Goal: Find specific fact

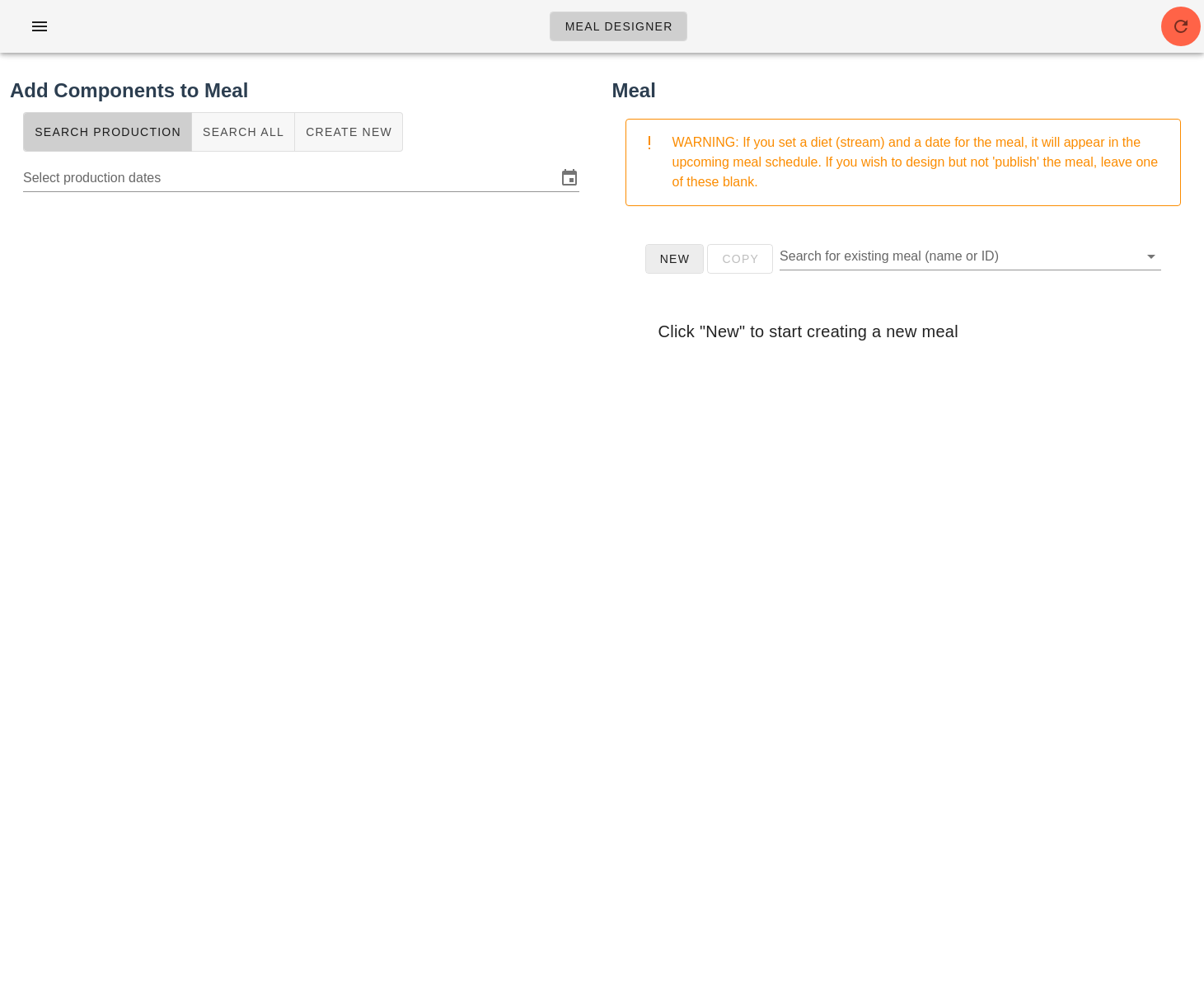
drag, startPoint x: 608, startPoint y: 540, endPoint x: 658, endPoint y: 270, distance: 274.6
click at [609, 540] on div "Meal WARNING: If you set a diet (stream) and a date for the meal, it will appea…" at bounding box center [904, 477] width 603 height 823
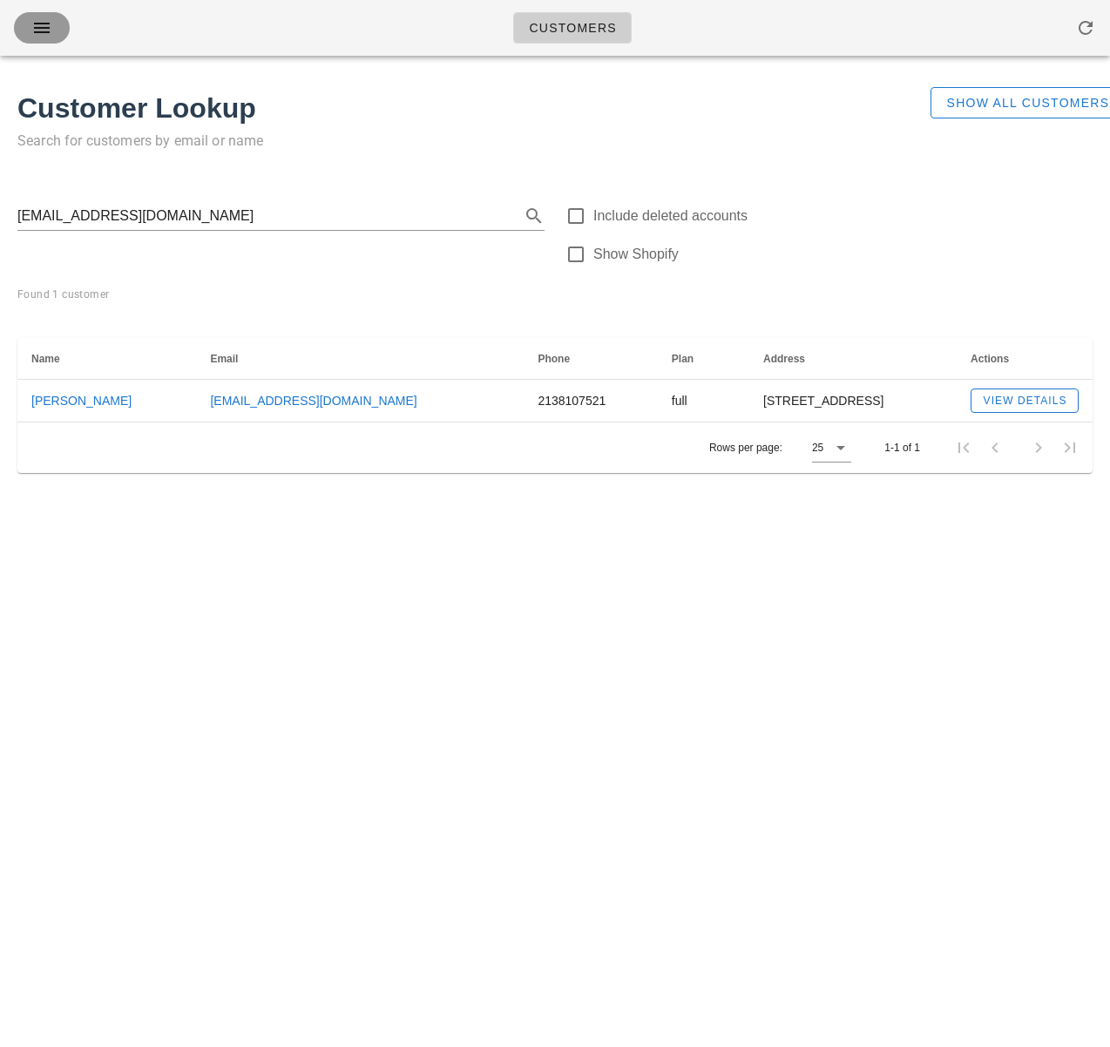
click at [29, 24] on span "button" at bounding box center [42, 27] width 28 height 21
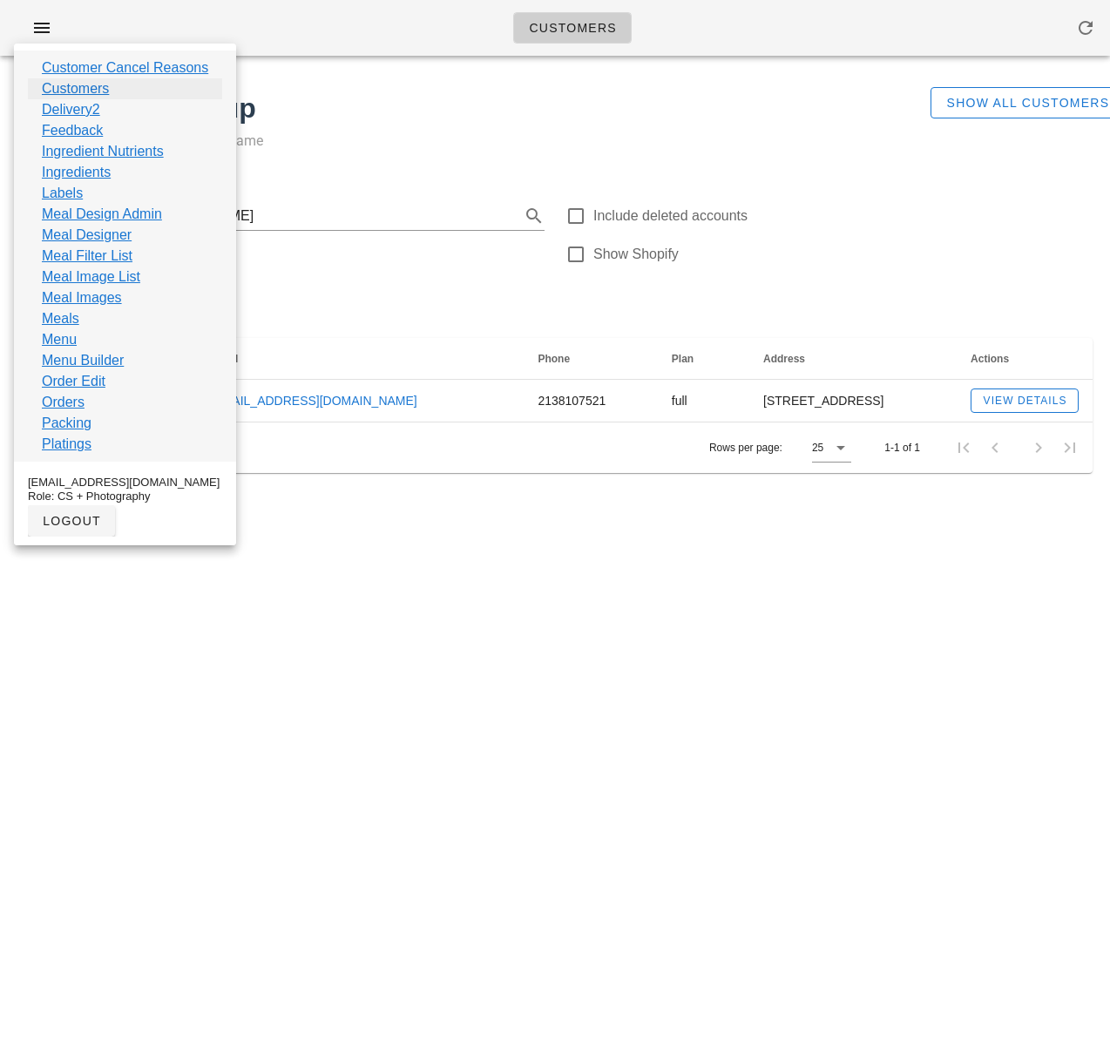
click at [99, 84] on link "Customers" at bounding box center [75, 88] width 67 height 21
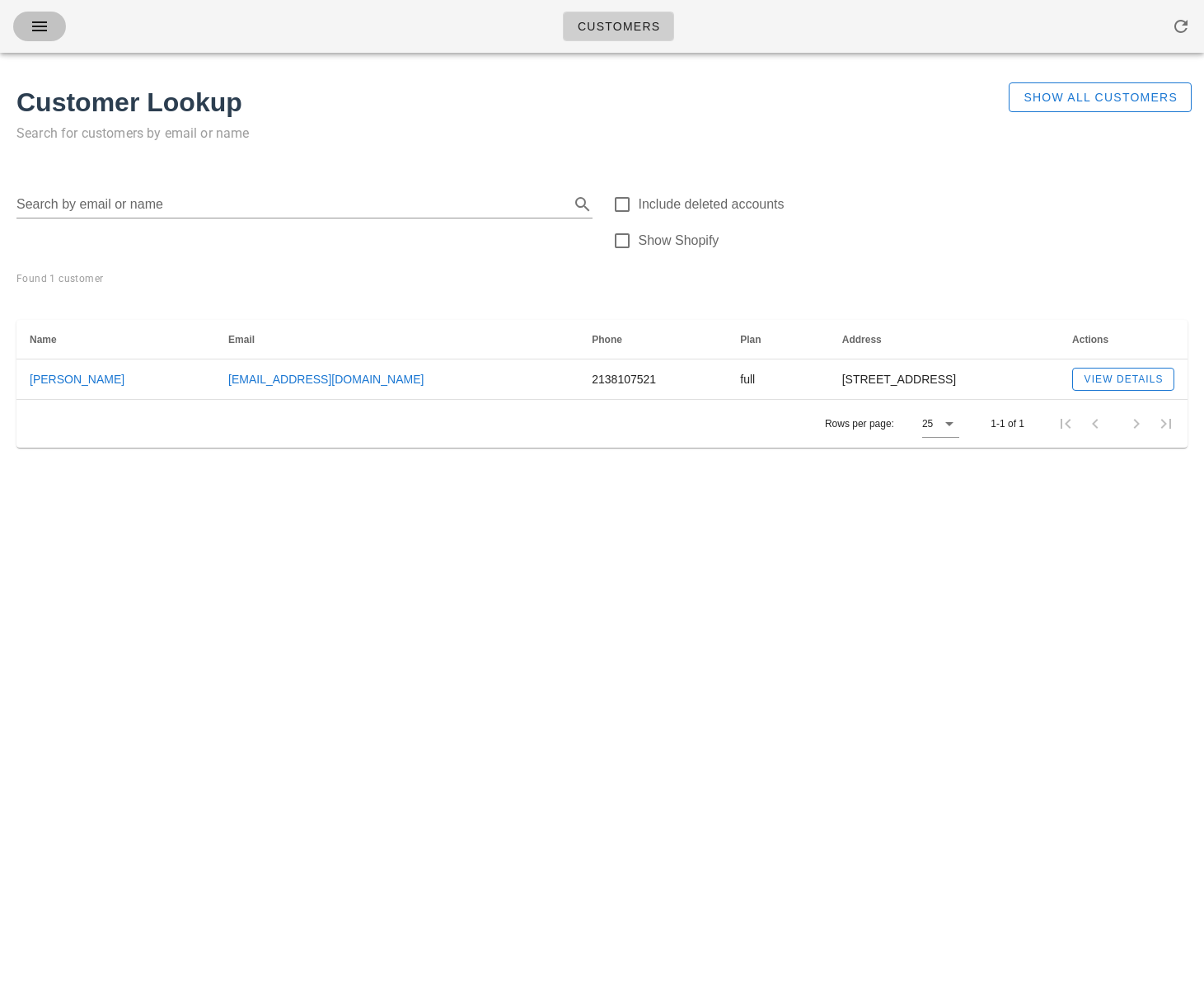
click at [41, 28] on icon "button" at bounding box center [39, 26] width 20 height 20
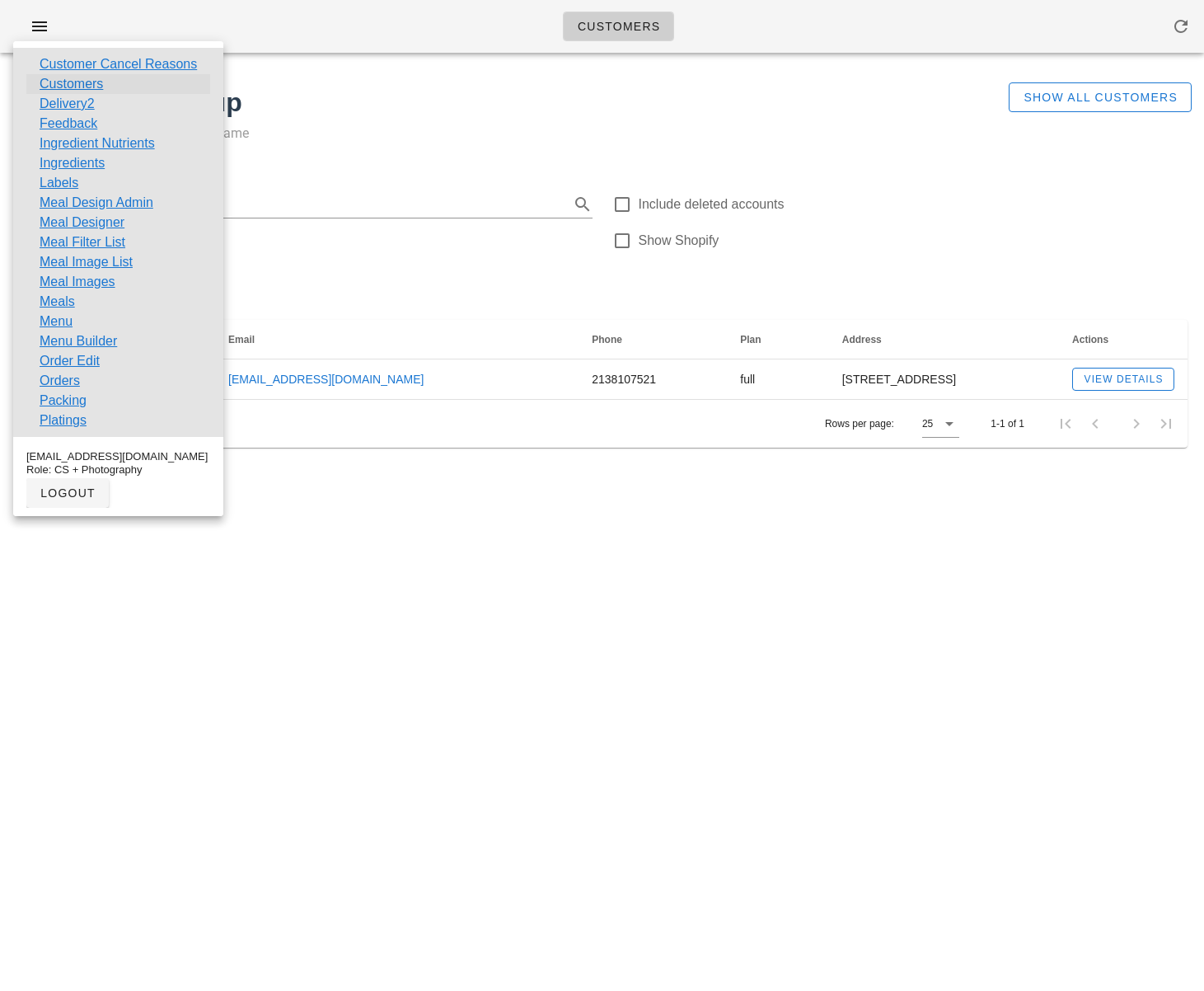
click at [84, 87] on link "Customers" at bounding box center [71, 83] width 63 height 20
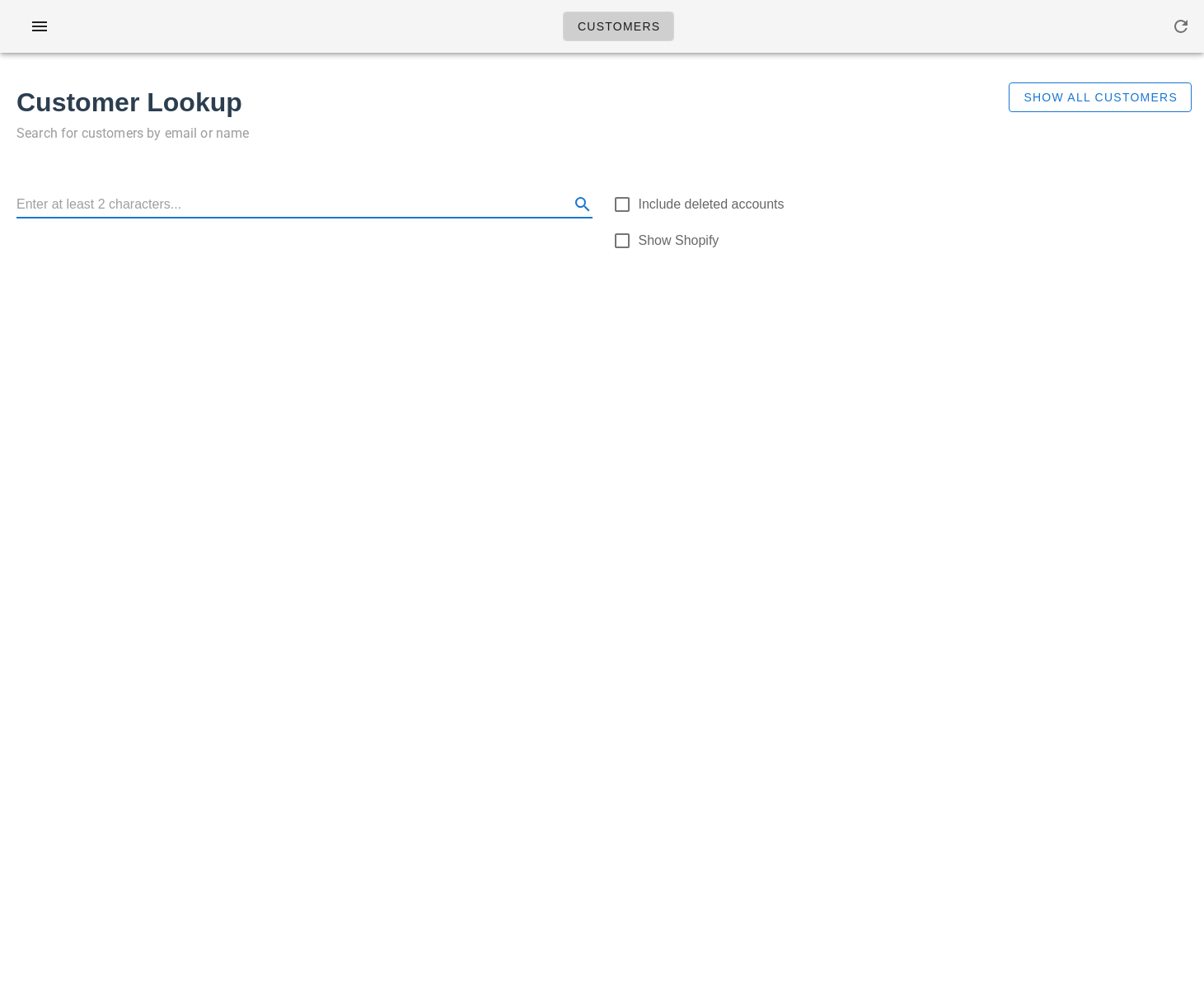
click at [386, 212] on input "text" at bounding box center [291, 204] width 550 height 27
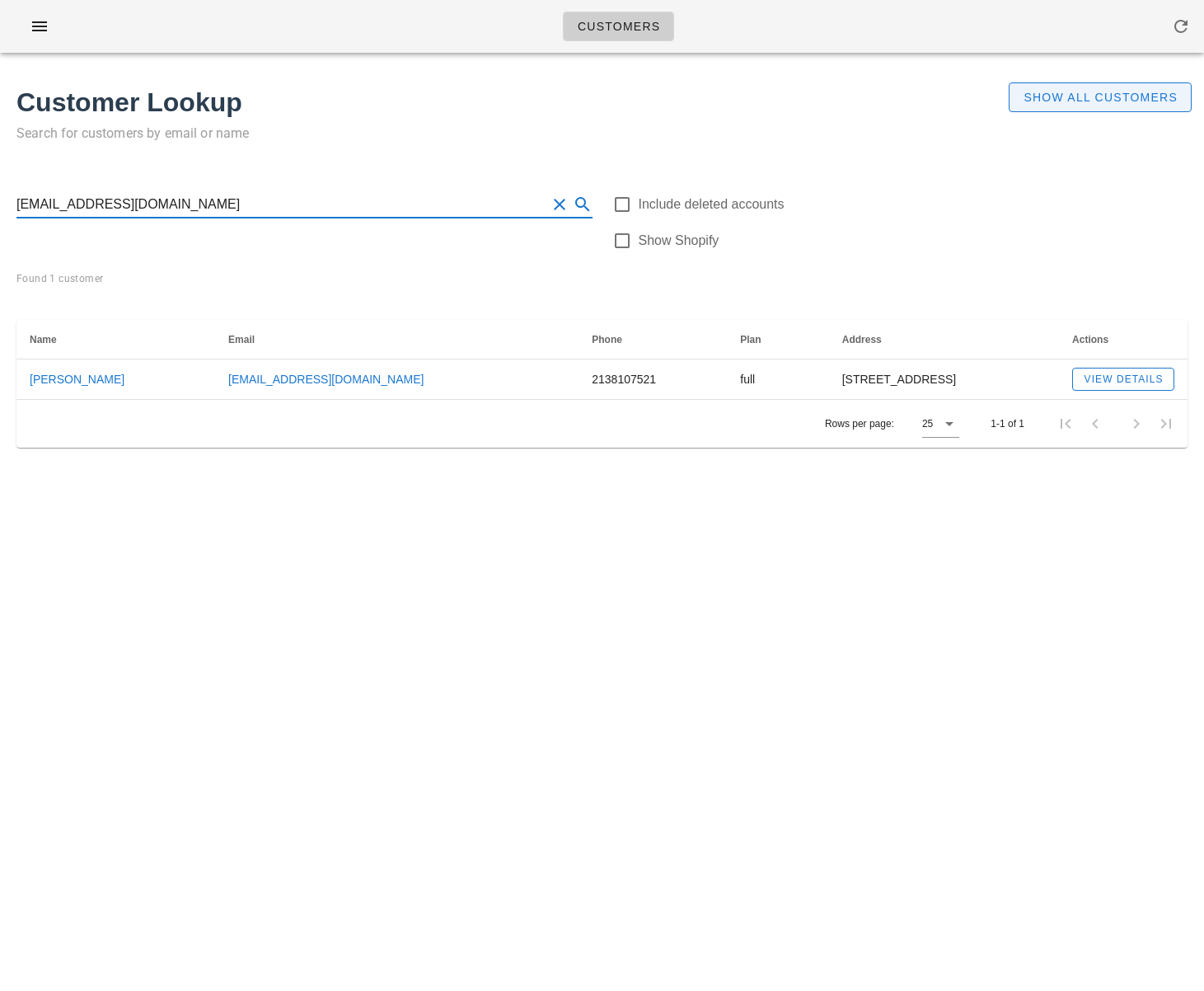
type input "[EMAIL_ADDRESS][DOMAIN_NAME]"
click at [1089, 95] on span "Show All Customers" at bounding box center [1101, 97] width 155 height 13
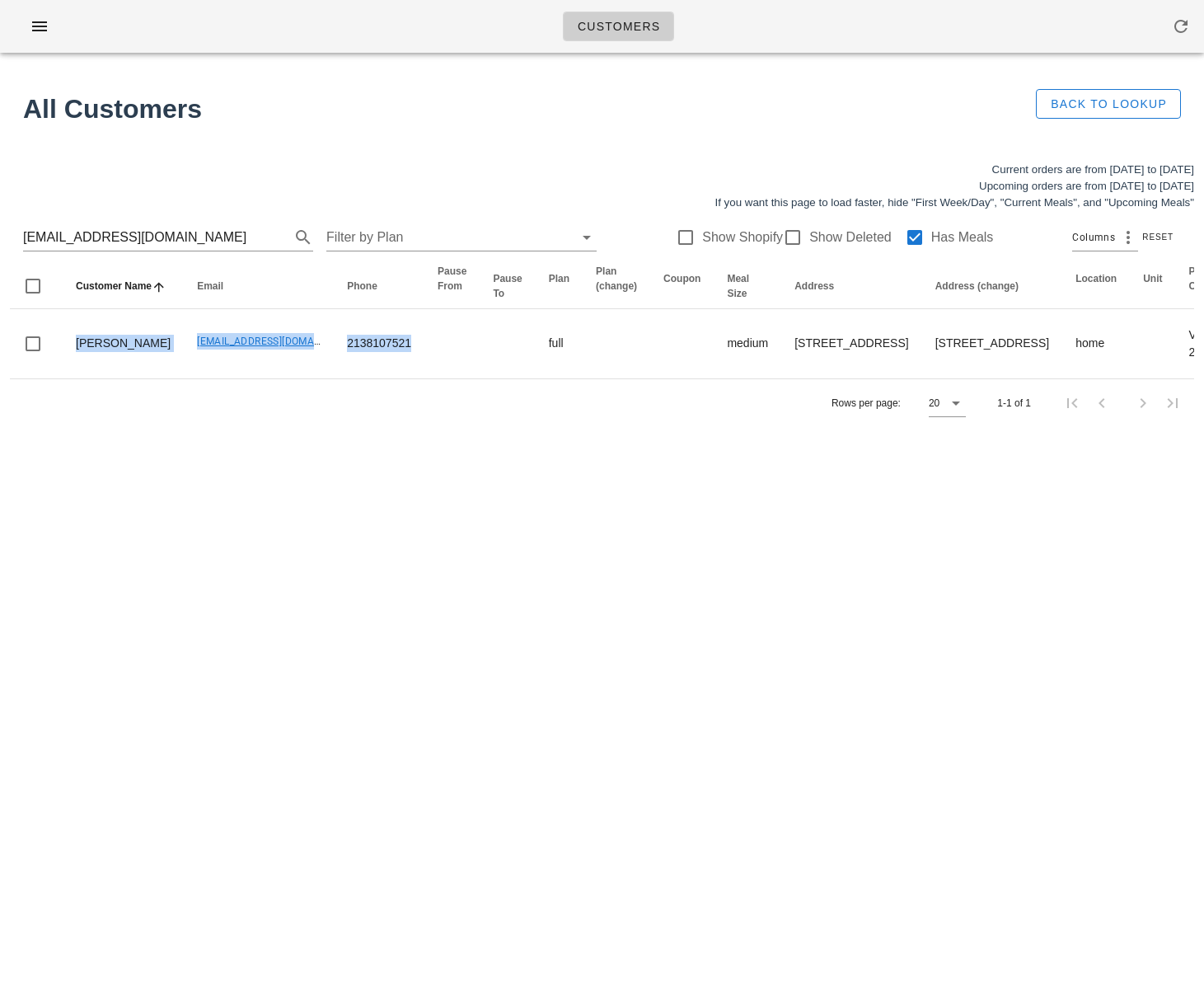
drag, startPoint x: 411, startPoint y: 385, endPoint x: 234, endPoint y: 554, distance: 244.7
click at [0, 355] on html "Customers Found 1 customer All Customers Back to Lookup Current orders are from…" at bounding box center [602, 495] width 1204 height 991
drag, startPoint x: 247, startPoint y: 566, endPoint x: 224, endPoint y: 494, distance: 75.6
click at [246, 563] on div "Customers Found 1 customer All Customers Back to Lookup Current orders are from…" at bounding box center [602, 495] width 1204 height 991
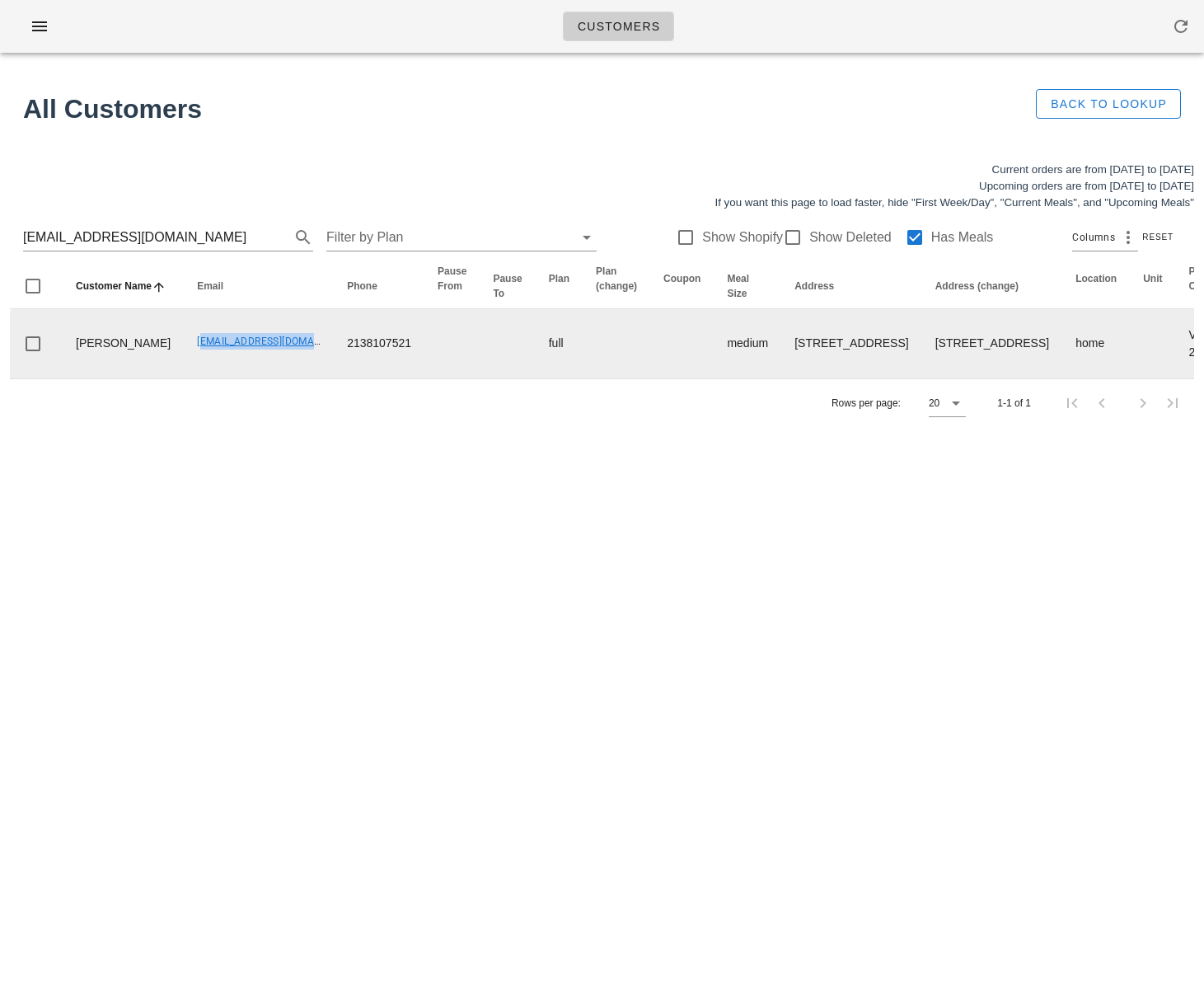
drag, startPoint x: 143, startPoint y: 391, endPoint x: 258, endPoint y: 397, distance: 115.2
click at [258, 379] on td "[EMAIL_ADDRESS][DOMAIN_NAME]" at bounding box center [258, 344] width 150 height 69
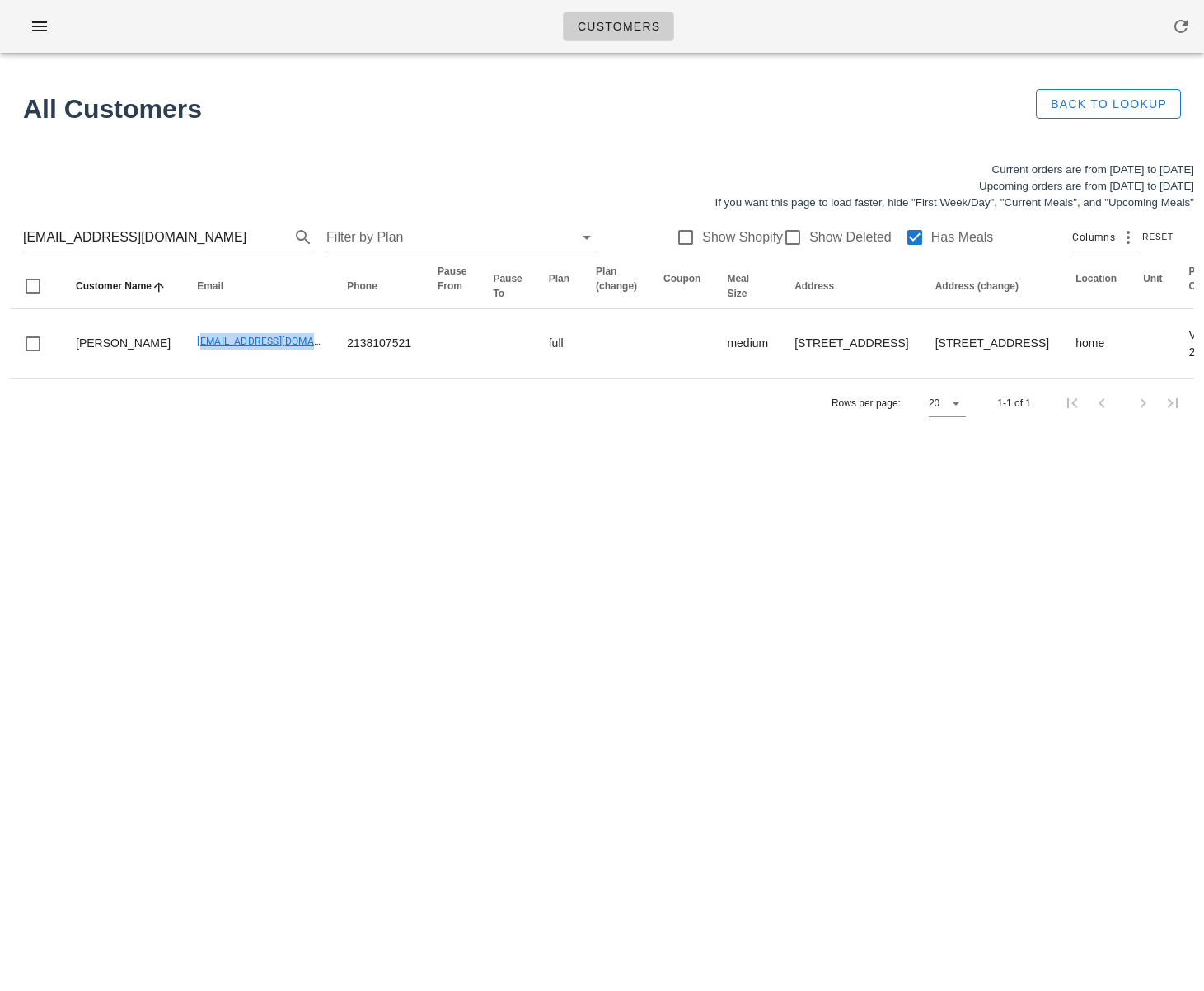
copy link "[EMAIL_ADDRESS]."
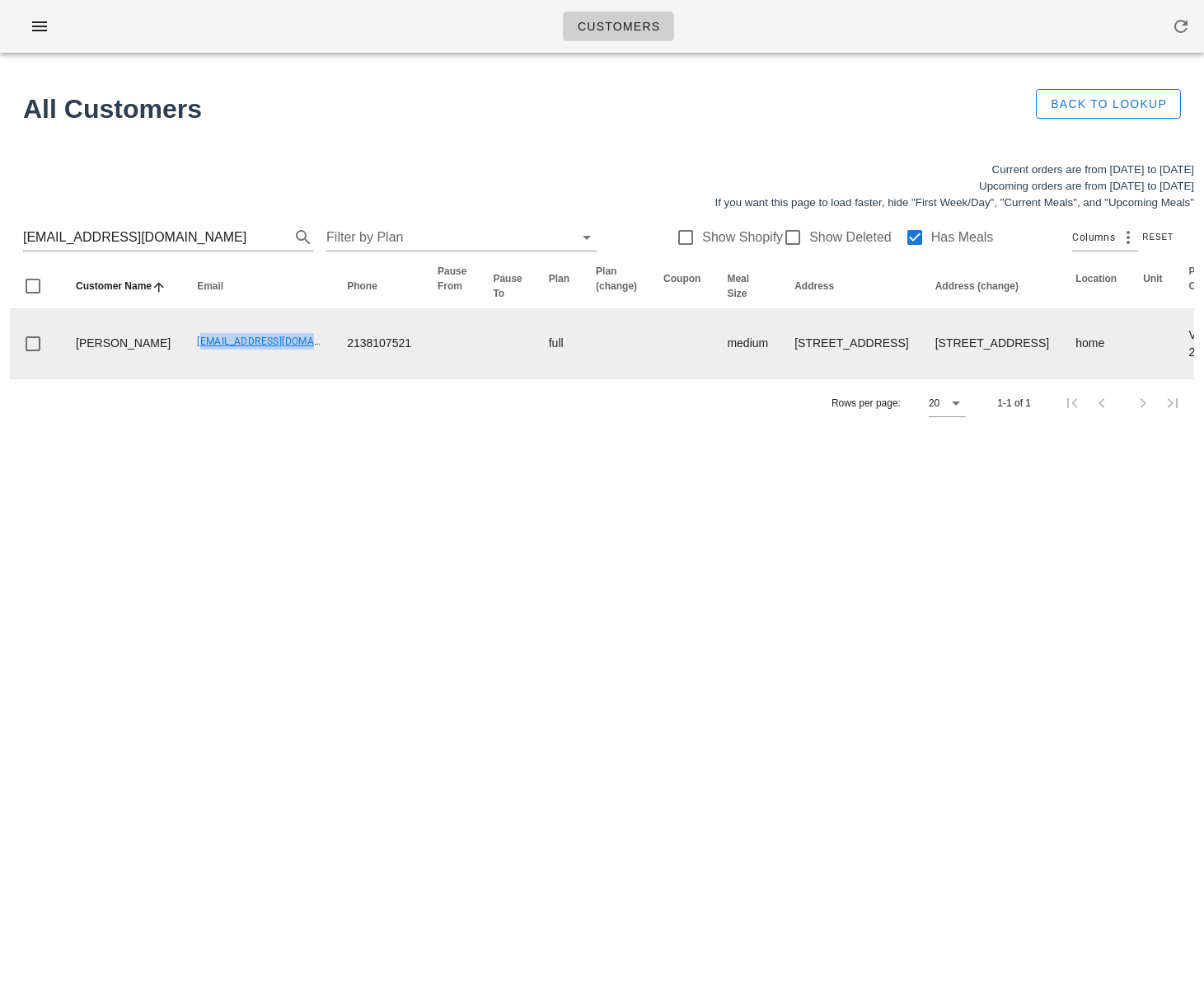
copy link "[EMAIL_ADDRESS]."
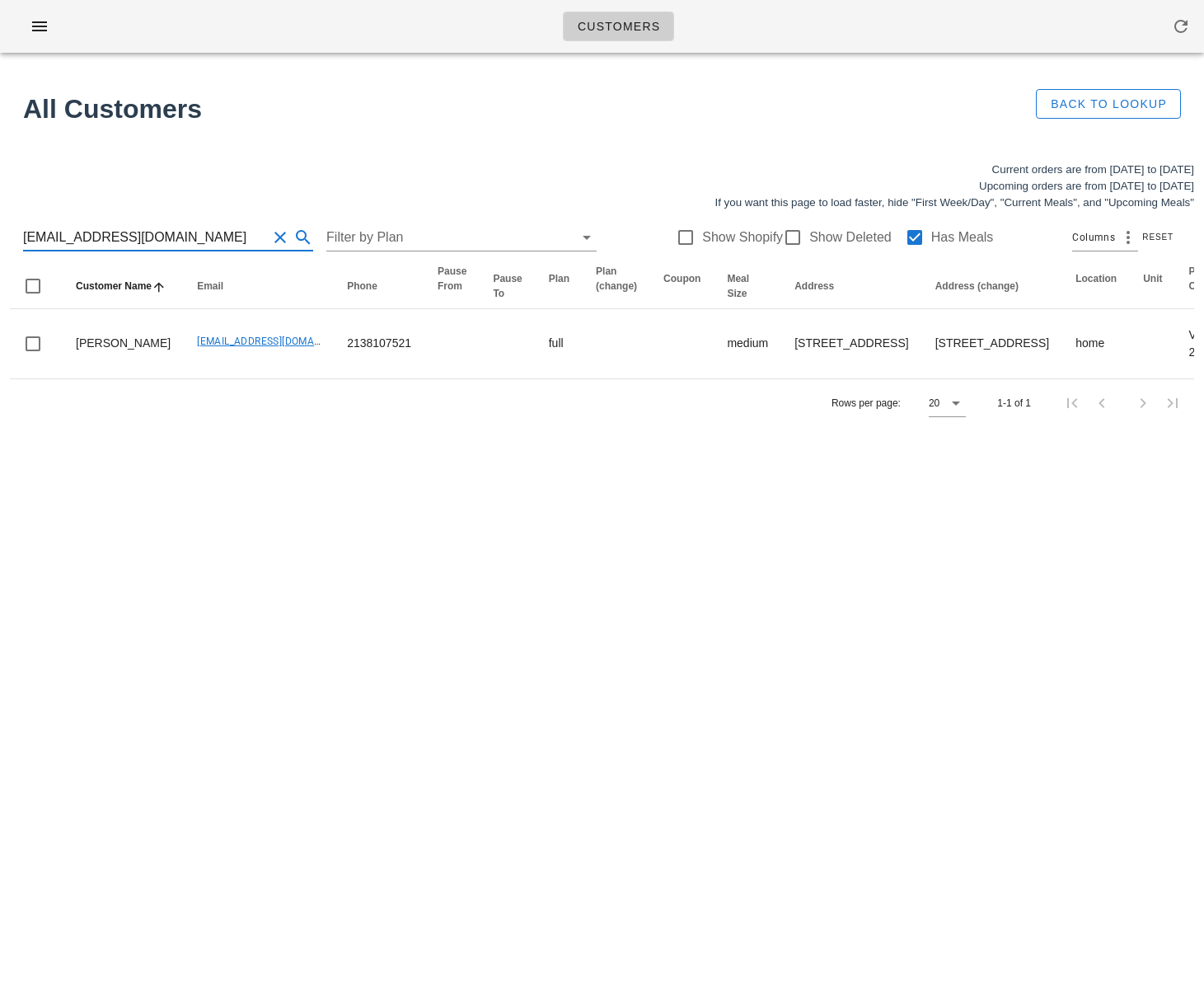
drag, startPoint x: 203, startPoint y: 242, endPoint x: -133, endPoint y: 236, distance: 336.1
click at [0, 236] on html "Customers Found 1 customer All Customers Back to Lookup Current orders are from…" at bounding box center [602, 495] width 1204 height 991
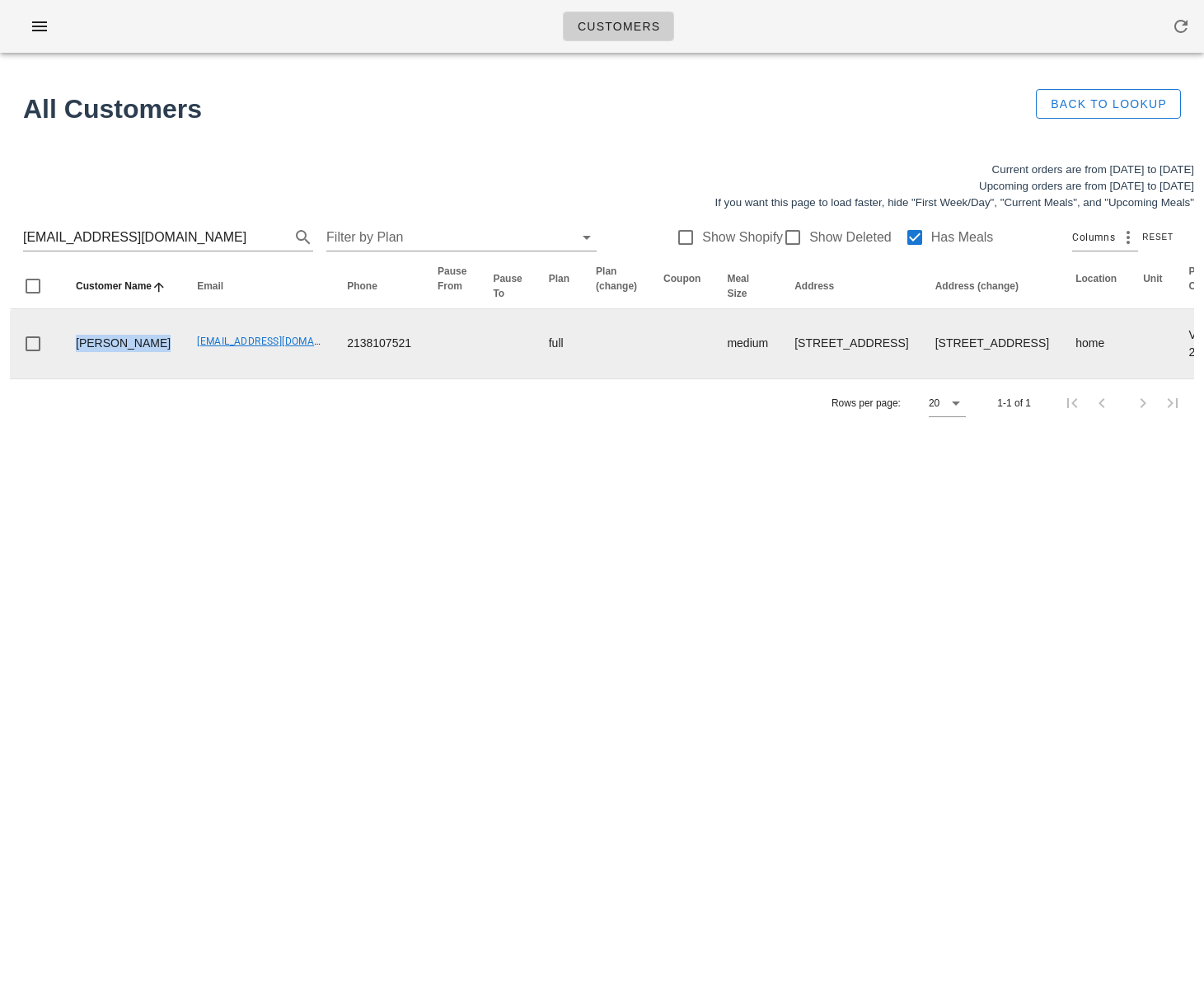
drag, startPoint x: 111, startPoint y: 413, endPoint x: 45, endPoint y: 383, distance: 72.5
click at [45, 379] on tr "[PERSON_NAME] [EMAIL_ADDRESS][DOMAIN_NAME] 2138107521 full medium [STREET_ADDRE…" at bounding box center [1189, 344] width 2360 height 69
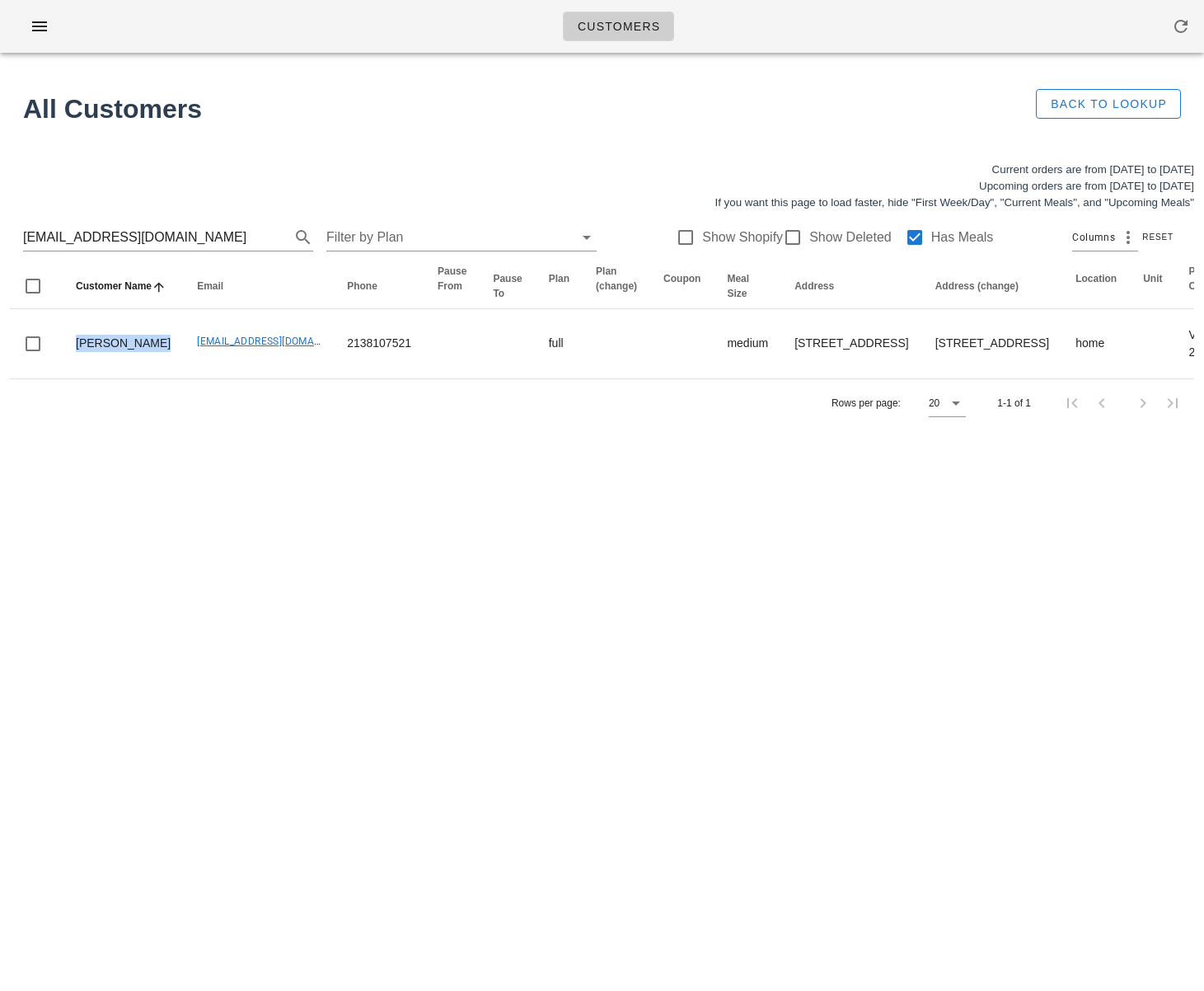
copy td "[PERSON_NAME]"
drag, startPoint x: 141, startPoint y: 389, endPoint x: 192, endPoint y: 269, distance: 130.4
click at [252, 379] on td "[EMAIL_ADDRESS][DOMAIN_NAME]" at bounding box center [258, 344] width 150 height 69
drag, startPoint x: 197, startPoint y: 239, endPoint x: -10, endPoint y: 232, distance: 207.1
click at [0, 232] on html "Customers Found 1 customer All Customers Back to Lookup Current orders are from…" at bounding box center [602, 495] width 1204 height 991
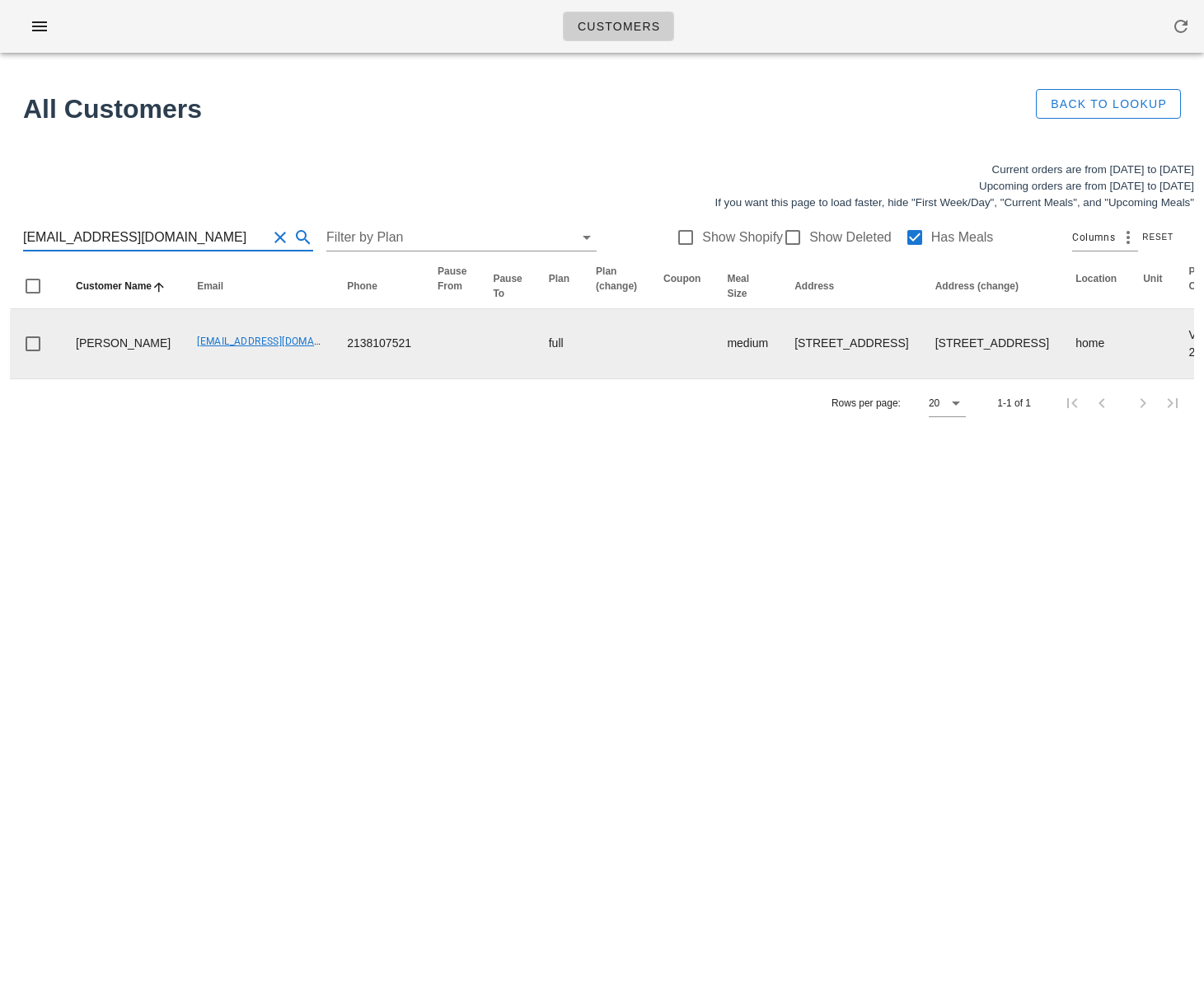
click at [923, 379] on td "[STREET_ADDRESS]" at bounding box center [993, 344] width 140 height 69
drag, startPoint x: 823, startPoint y: 366, endPoint x: 867, endPoint y: 419, distance: 68.9
click at [923, 379] on td "[STREET_ADDRESS]" at bounding box center [993, 344] width 140 height 69
drag, startPoint x: 841, startPoint y: 406, endPoint x: 805, endPoint y: 372, distance: 49.5
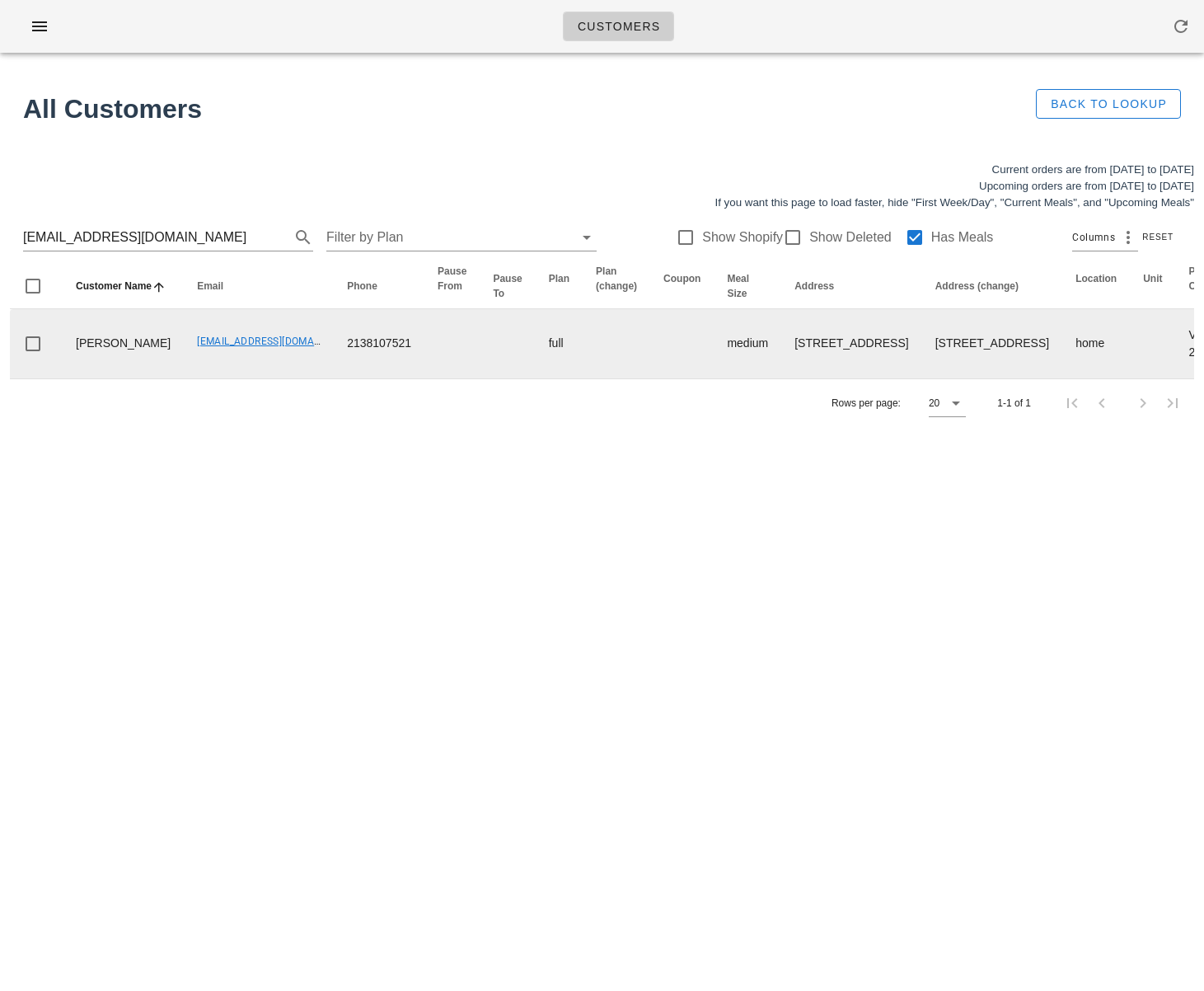
click at [805, 372] on tr "[PERSON_NAME] [EMAIL_ADDRESS][DOMAIN_NAME] 2138107521 full medium [STREET_ADDRE…" at bounding box center [1189, 344] width 2360 height 69
click at [1063, 362] on td "home" at bounding box center [1096, 344] width 67 height 69
drag, startPoint x: 819, startPoint y: 361, endPoint x: 521, endPoint y: 447, distance: 310.2
click at [923, 379] on td "[STREET_ADDRESS]" at bounding box center [993, 344] width 140 height 69
copy td "[STREET_ADDRESS]"
